Goal: Transaction & Acquisition: Purchase product/service

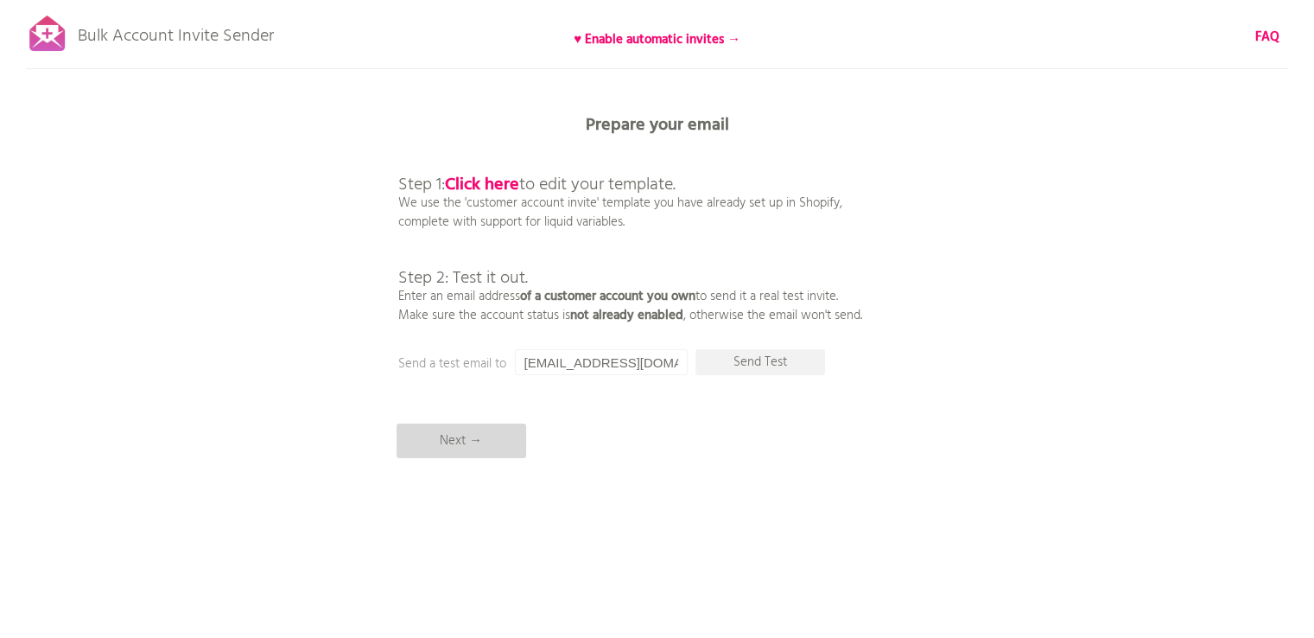
click at [465, 436] on p "Next →" at bounding box center [462, 440] width 130 height 35
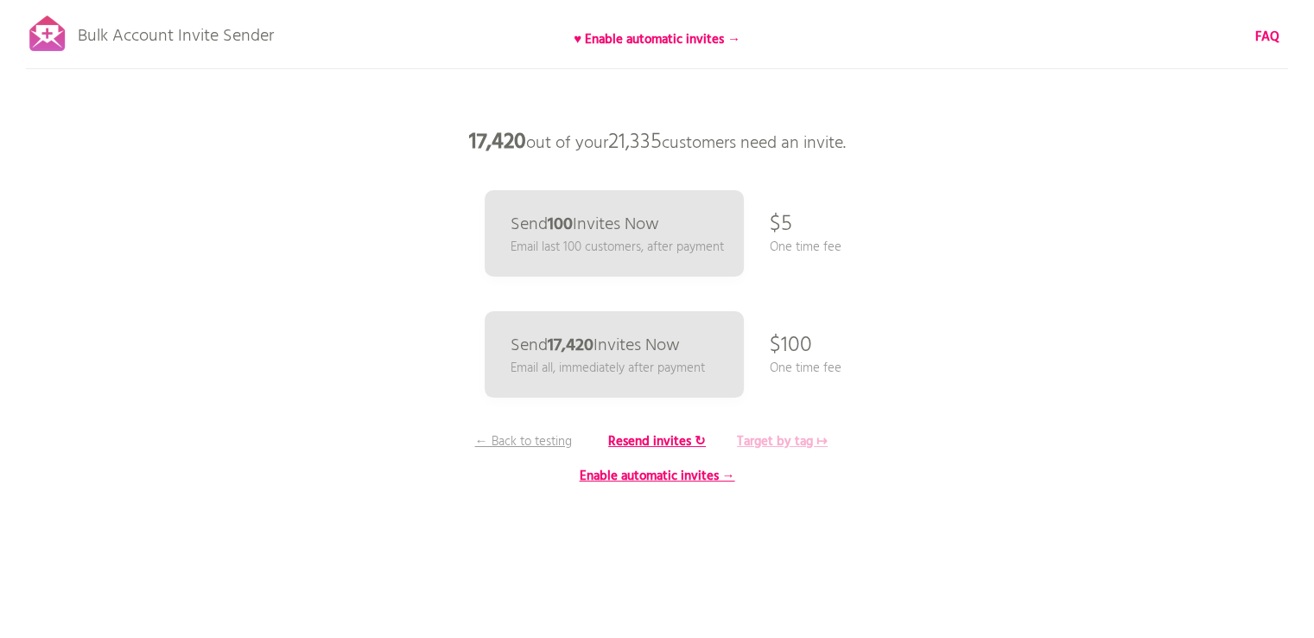
click at [794, 443] on b "Target by tag ↦" at bounding box center [782, 441] width 91 height 21
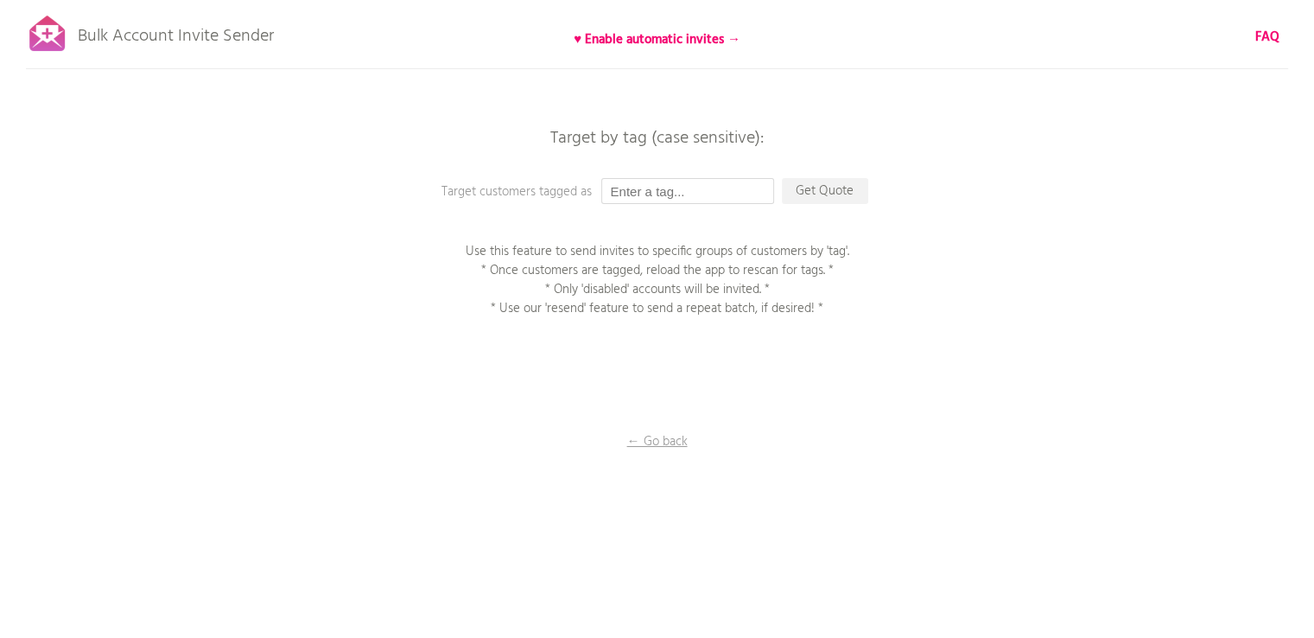
click at [621, 190] on input "text" at bounding box center [687, 191] width 173 height 26
type input "2509_bulk"
click at [812, 194] on p "Get Quote" at bounding box center [825, 191] width 86 height 26
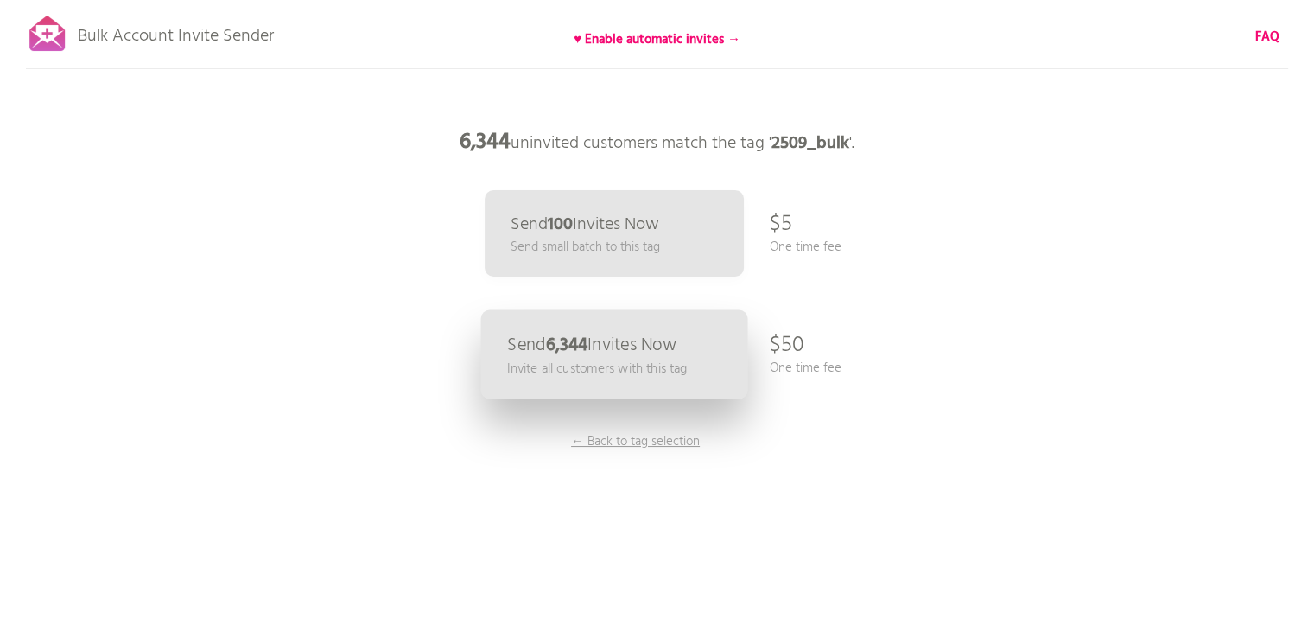
click at [607, 350] on p "Send 6,344 Invites Now" at bounding box center [591, 345] width 169 height 18
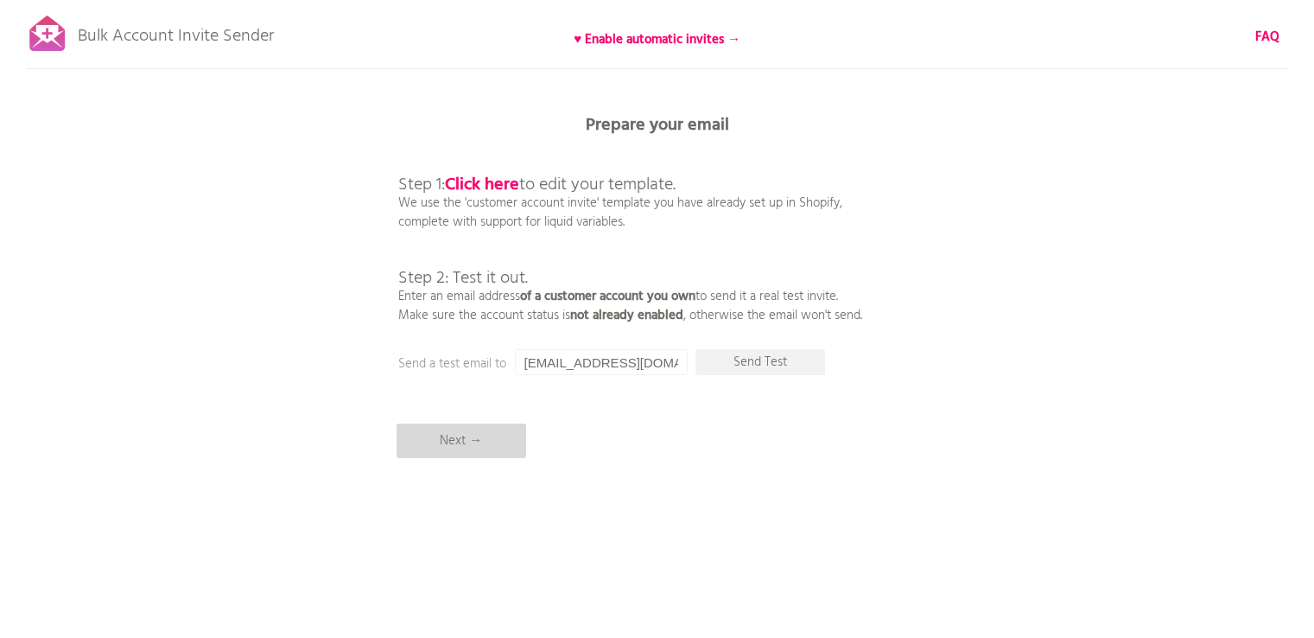
click at [493, 450] on p "Next →" at bounding box center [462, 440] width 130 height 35
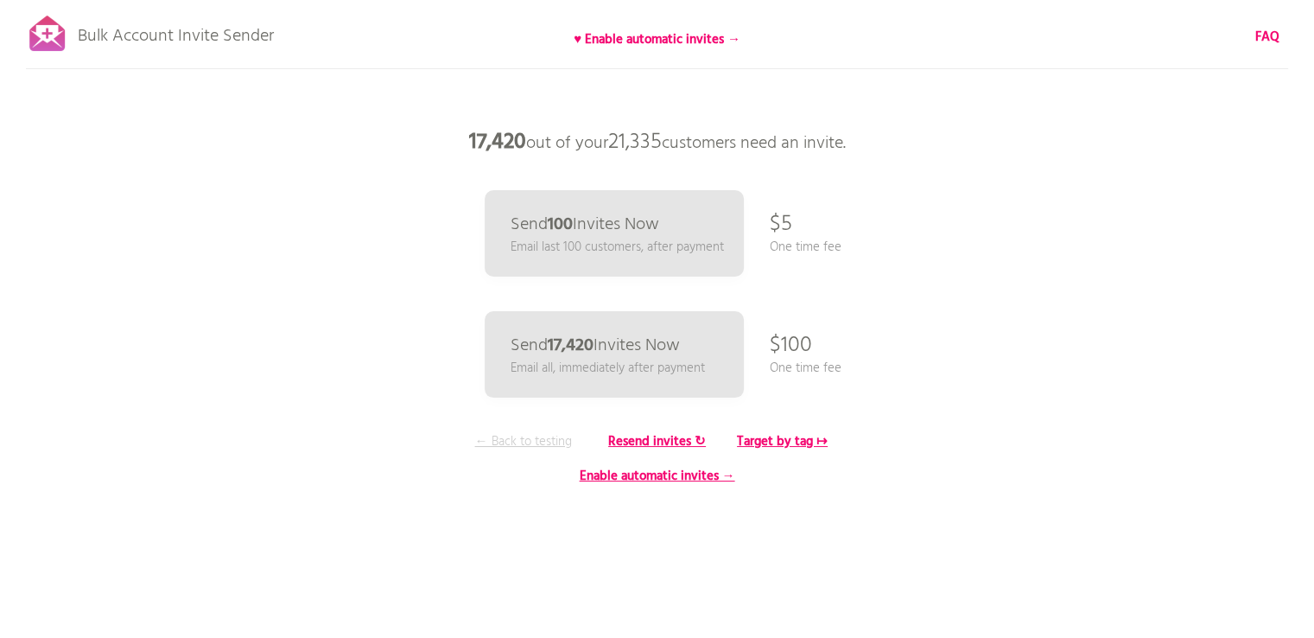
click at [498, 436] on p "← Back to testing" at bounding box center [524, 441] width 130 height 19
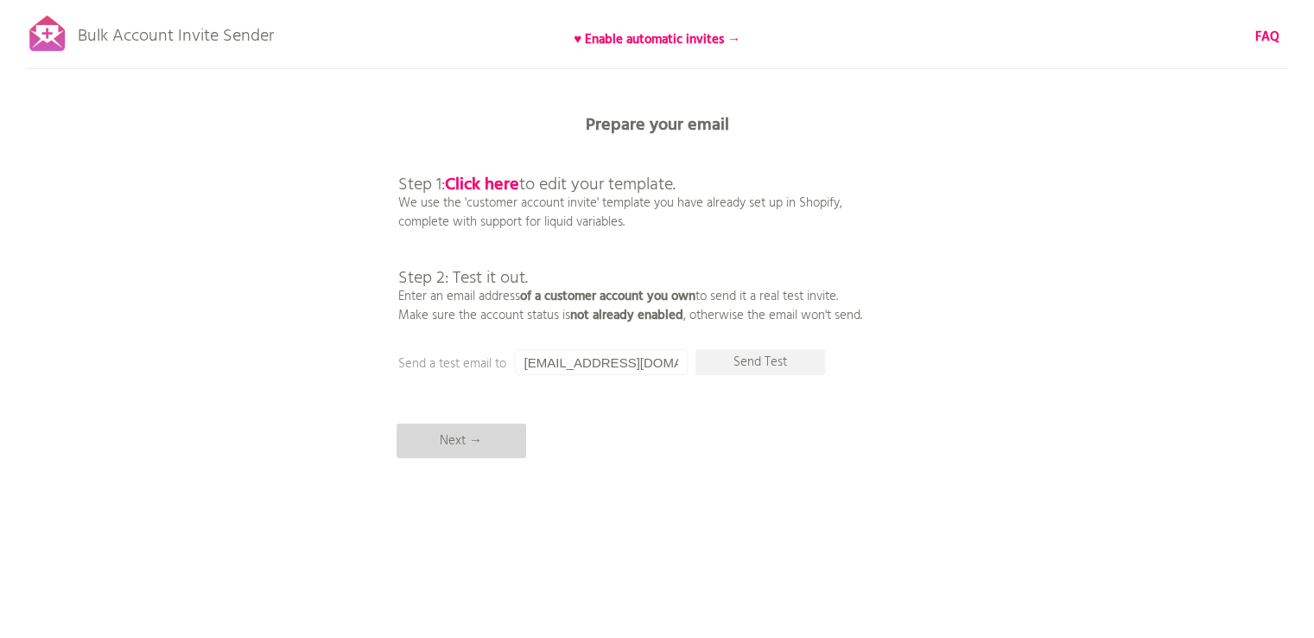
click at [445, 445] on p "Next →" at bounding box center [462, 440] width 130 height 35
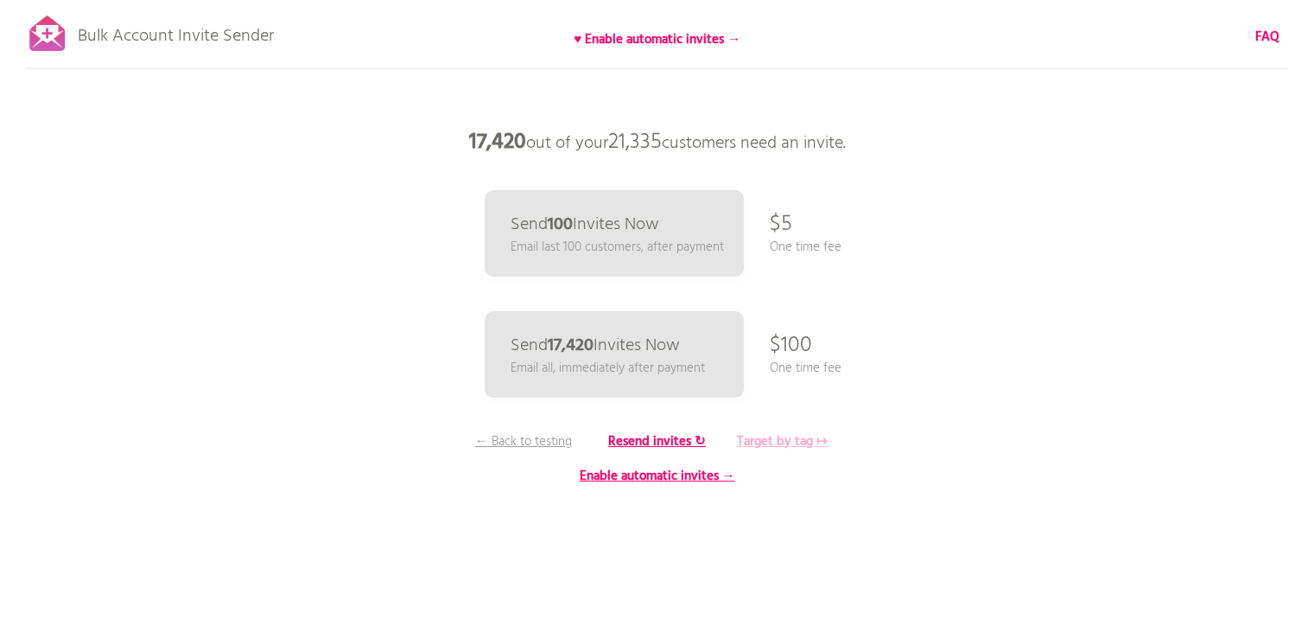
click at [799, 438] on b "Target by tag ↦" at bounding box center [782, 441] width 91 height 21
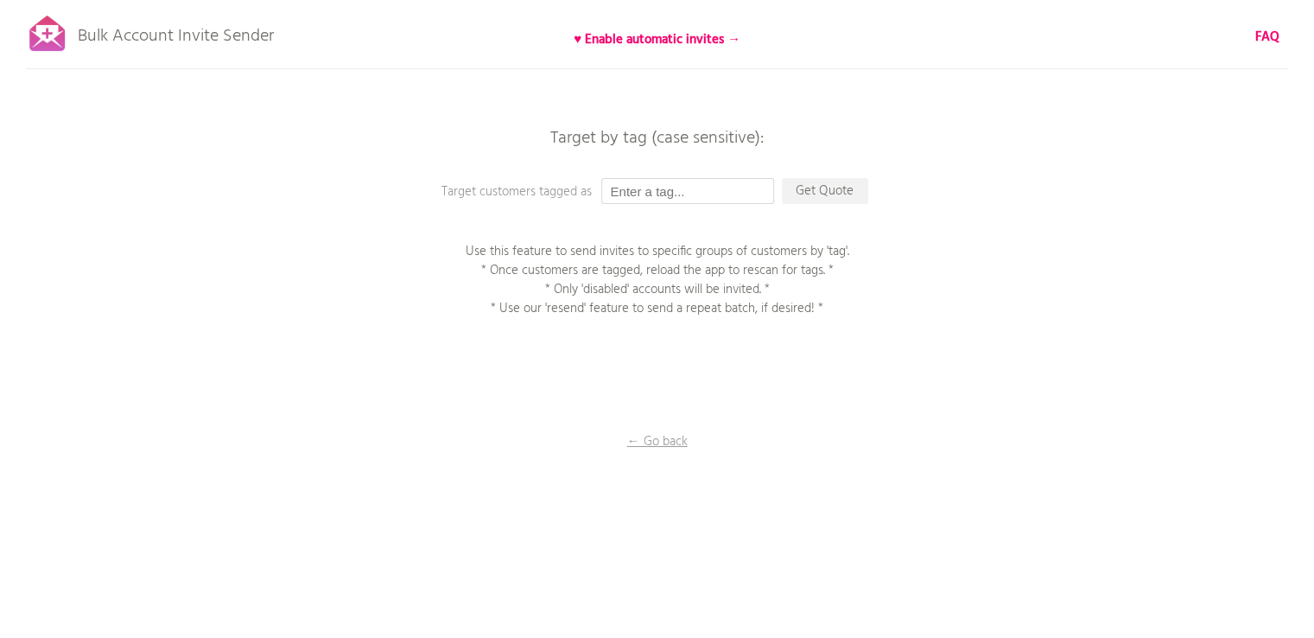
click at [701, 195] on input "text" at bounding box center [687, 191] width 173 height 26
type input "2509_bulk"
click at [825, 198] on p "Get Quote" at bounding box center [825, 191] width 86 height 26
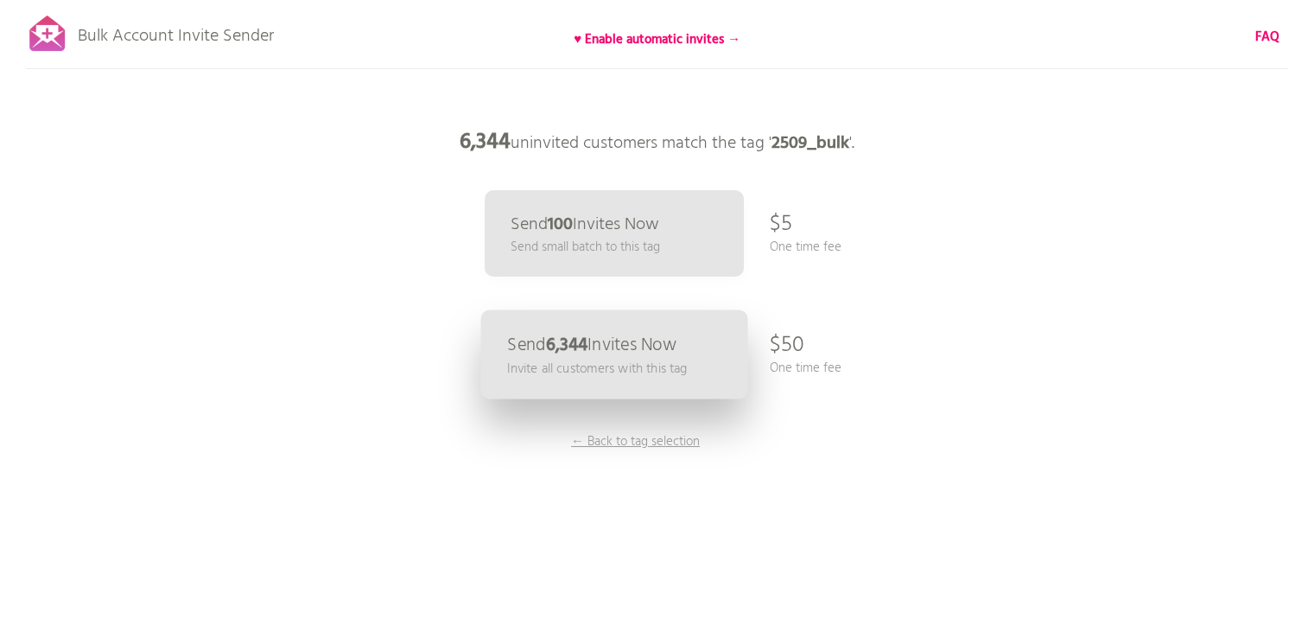
click at [650, 359] on p "Invite all customers with this tag" at bounding box center [597, 369] width 180 height 20
